Goal: Transaction & Acquisition: Purchase product/service

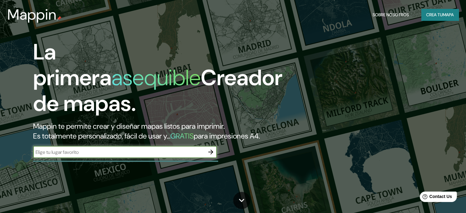
click at [428, 13] on font "Crea tu" at bounding box center [434, 15] width 17 height 6
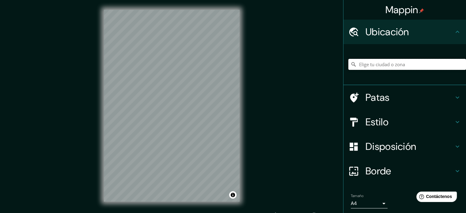
click at [379, 63] on input "Elige tu ciudad o zona" at bounding box center [407, 64] width 118 height 11
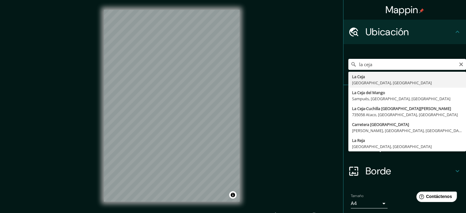
type input "[GEOGRAPHIC_DATA], [GEOGRAPHIC_DATA], [GEOGRAPHIC_DATA]"
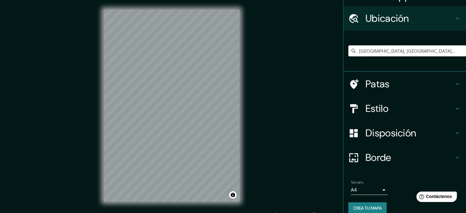
scroll to position [21, 0]
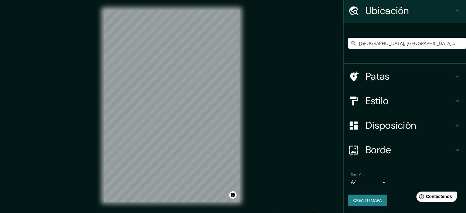
click at [401, 147] on h4 "Borde" at bounding box center [410, 150] width 88 height 12
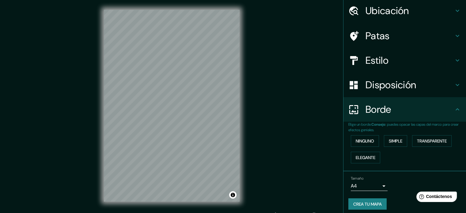
click at [438, 88] on h4 "Disposición" at bounding box center [410, 85] width 88 height 12
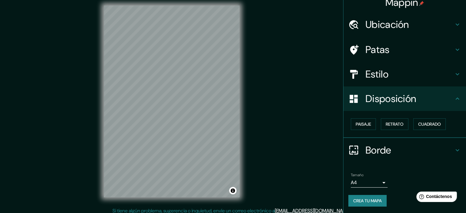
scroll to position [8, 0]
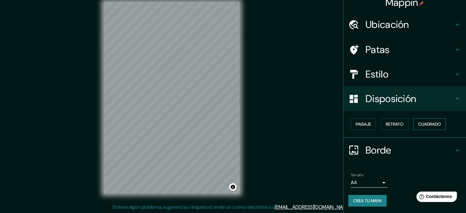
click at [419, 122] on font "Cuadrado" at bounding box center [429, 124] width 23 height 6
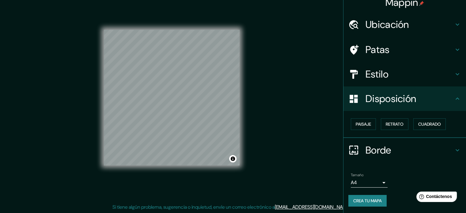
click at [251, 93] on div "Mappin Ubicación [GEOGRAPHIC_DATA], [GEOGRAPHIC_DATA], [GEOGRAPHIC_DATA] Patas …" at bounding box center [233, 102] width 466 height 221
